Goal: Task Accomplishment & Management: Manage account settings

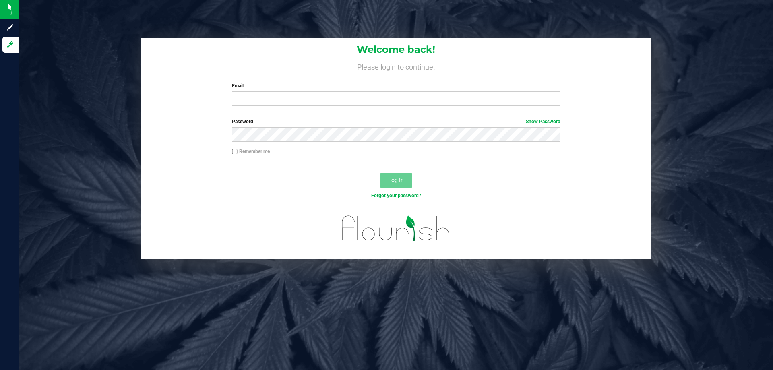
click at [300, 90] on div "Email Required Please format your email correctly." at bounding box center [396, 94] width 340 height 24
click at [294, 98] on input "Email" at bounding box center [396, 98] width 328 height 14
type input "[EMAIL_ADDRESS][DOMAIN_NAME]"
click at [380, 173] on button "Log In" at bounding box center [396, 180] width 32 height 14
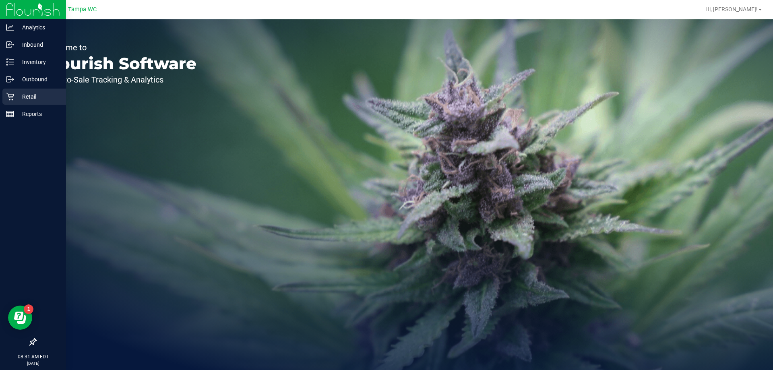
click at [16, 93] on p "Retail" at bounding box center [38, 97] width 48 height 10
click at [15, 100] on p "Retail" at bounding box center [38, 97] width 48 height 10
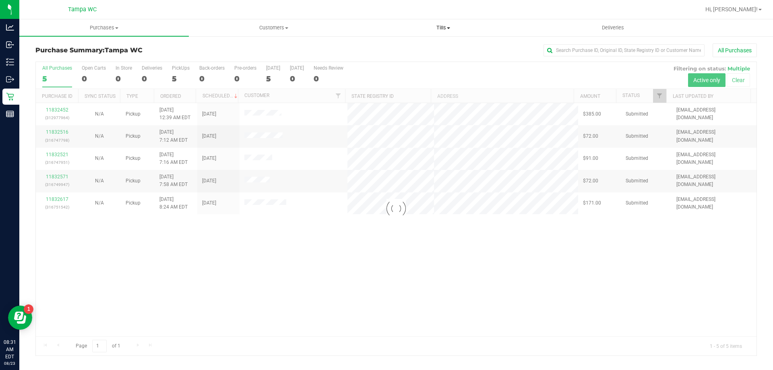
click at [435, 31] on uib-tab-heading "Tills Manage tills Reconcile e-payments" at bounding box center [443, 28] width 169 height 16
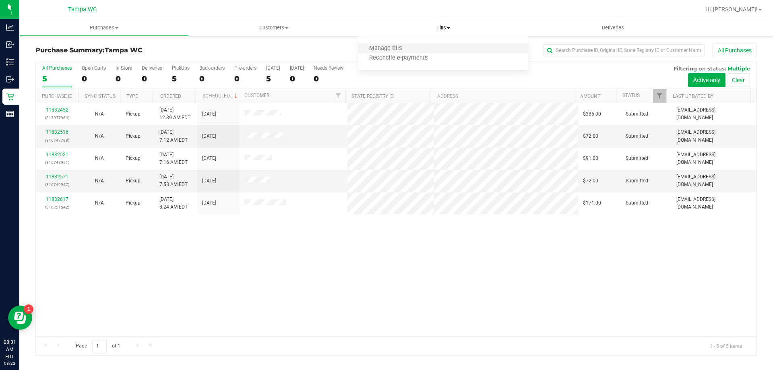
click at [419, 51] on li "Manage tills" at bounding box center [443, 49] width 170 height 10
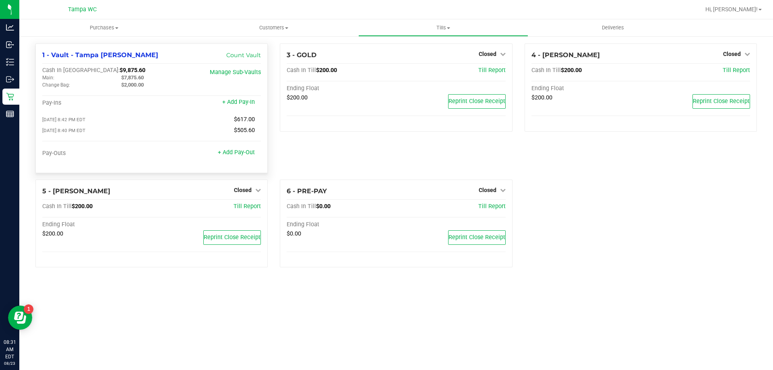
click at [242, 161] on div "Pay-Outs + Add Pay-Out" at bounding box center [151, 155] width 219 height 11
click at [244, 193] on span "Closed" at bounding box center [243, 190] width 18 height 6
click at [247, 207] on link "Open Till" at bounding box center [242, 206] width 21 height 6
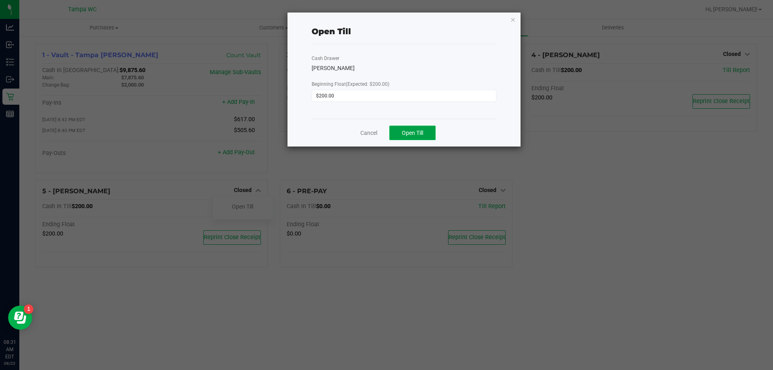
click at [433, 133] on button "Open Till" at bounding box center [412, 133] width 46 height 14
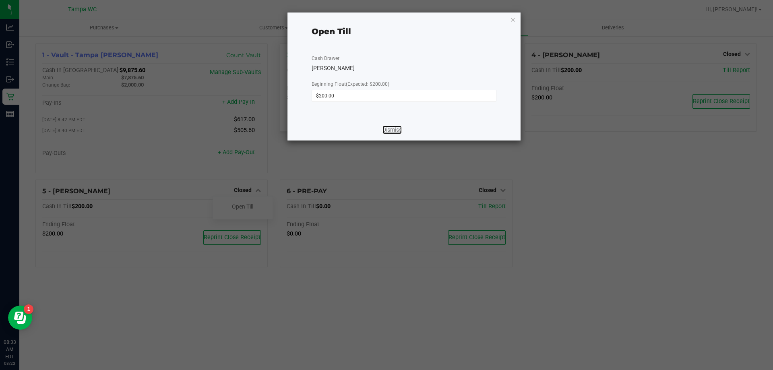
click at [398, 127] on link "Dismiss" at bounding box center [392, 130] width 19 height 8
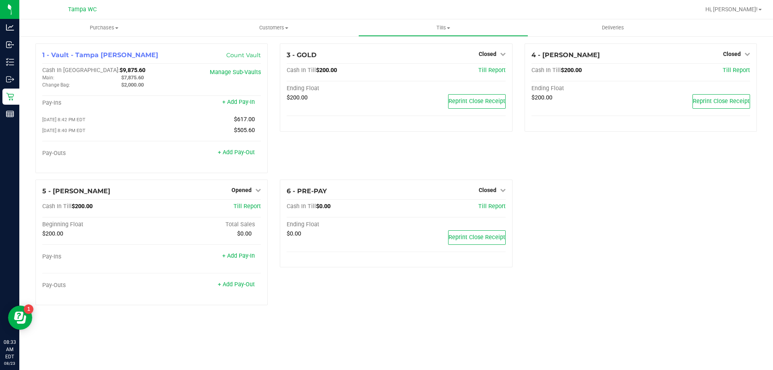
click at [302, 168] on div "3 - GOLD Closed Open Till Cash In Till $200.00 Till Report Ending Float $200.00…" at bounding box center [396, 111] width 244 height 136
click at [744, 56] on link "Closed" at bounding box center [736, 54] width 27 height 6
click at [728, 70] on link "Open Till" at bounding box center [731, 71] width 21 height 6
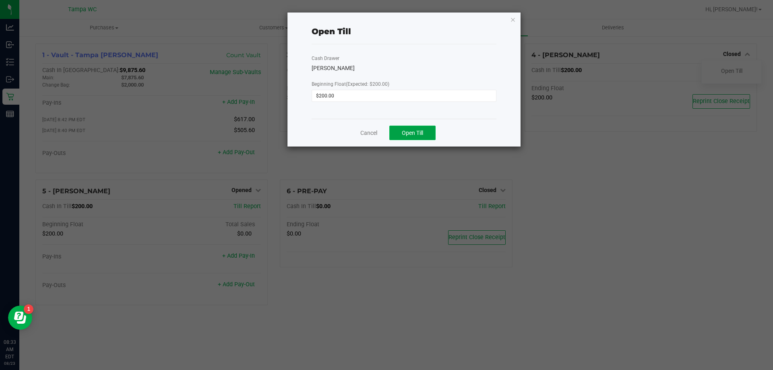
click at [414, 135] on span "Open Till" at bounding box center [412, 133] width 21 height 6
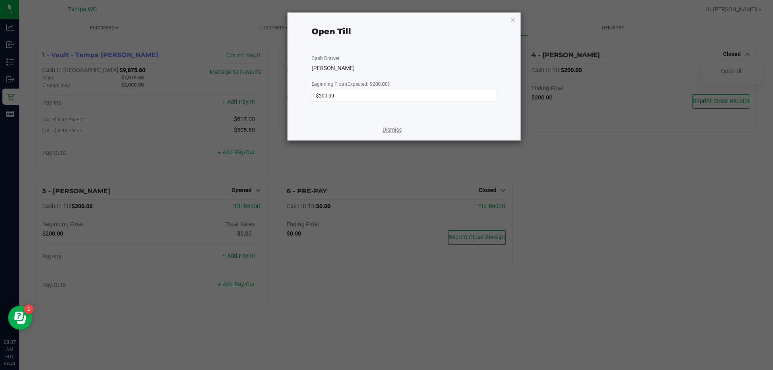
drag, startPoint x: 397, startPoint y: 111, endPoint x: 391, endPoint y: 132, distance: 21.5
click at [391, 132] on link "Dismiss" at bounding box center [392, 130] width 19 height 8
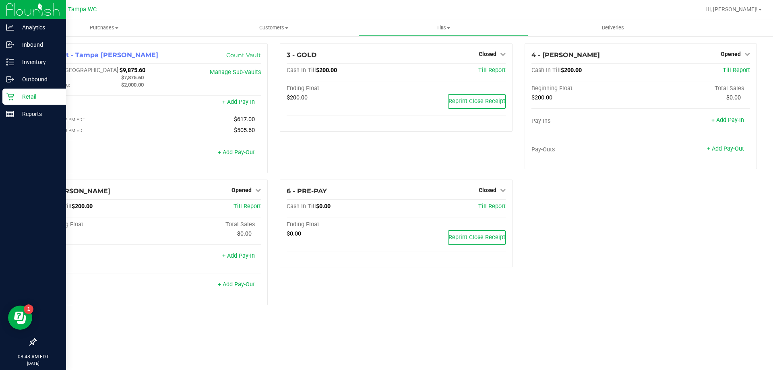
click at [21, 93] on p "Retail" at bounding box center [38, 97] width 48 height 10
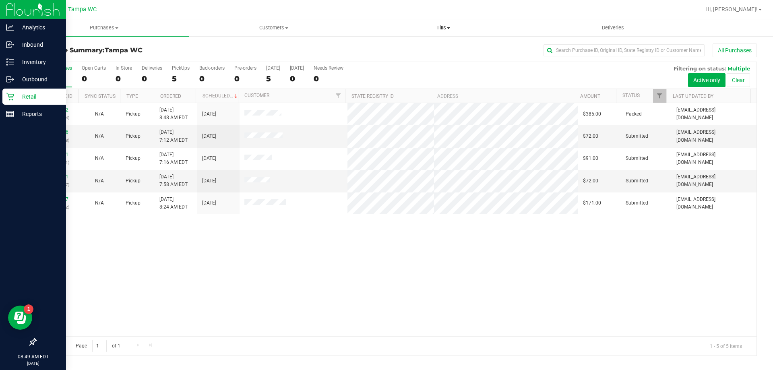
click at [454, 32] on uib-tab-heading "Tills Manage tills Reconcile e-payments" at bounding box center [443, 28] width 169 height 16
click at [431, 48] on li "Manage tills" at bounding box center [443, 49] width 170 height 10
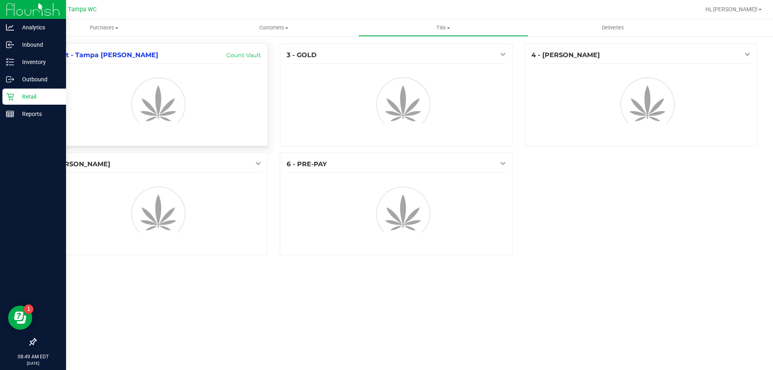
drag, startPoint x: 433, startPoint y: 45, endPoint x: 204, endPoint y: 86, distance: 232.9
click at [204, 86] on div at bounding box center [151, 103] width 231 height 72
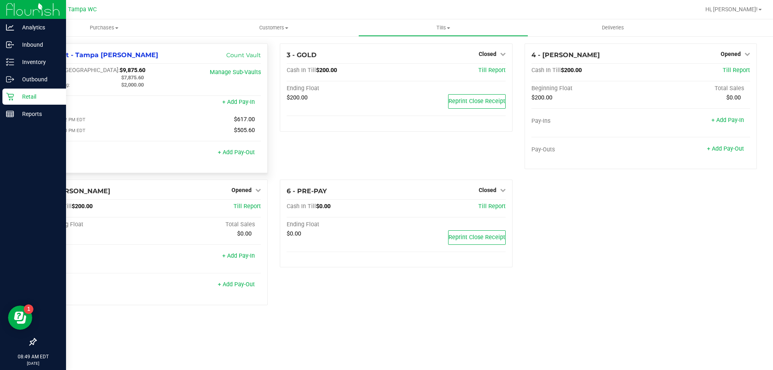
drag, startPoint x: 150, startPoint y: 80, endPoint x: 123, endPoint y: 80, distance: 27.0
click at [123, 80] on div "Cash In Vault: $9,875.60 Main: $7,875.60 Change Bag: $2,000.00" at bounding box center [115, 78] width 146 height 22
click at [123, 80] on span "$7,875.60" at bounding box center [132, 78] width 23 height 6
